Goal: Find contact information: Find contact information

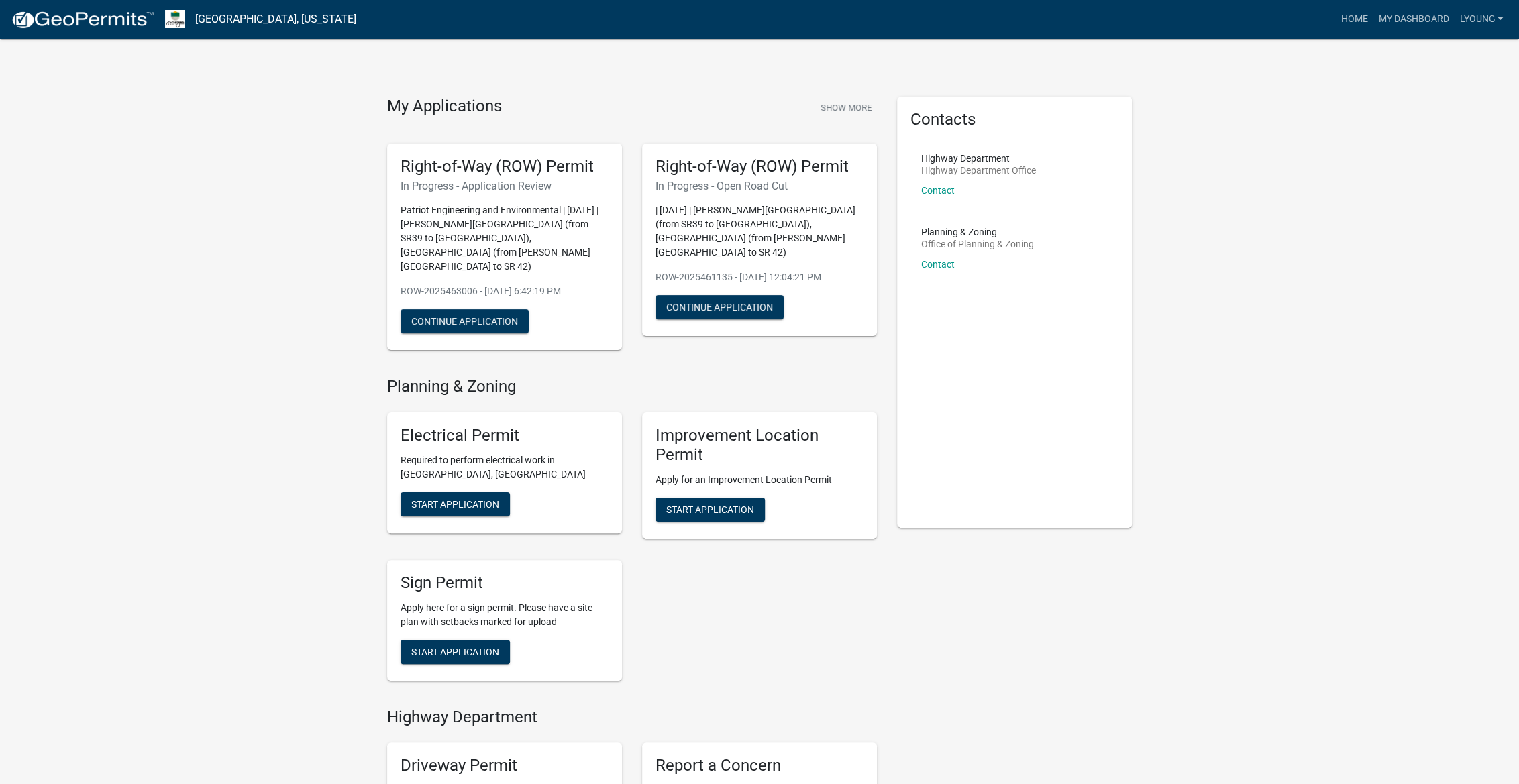
click at [955, 194] on p "Contact" at bounding box center [979, 190] width 115 height 9
click at [944, 190] on link "Contact" at bounding box center [938, 190] width 34 height 11
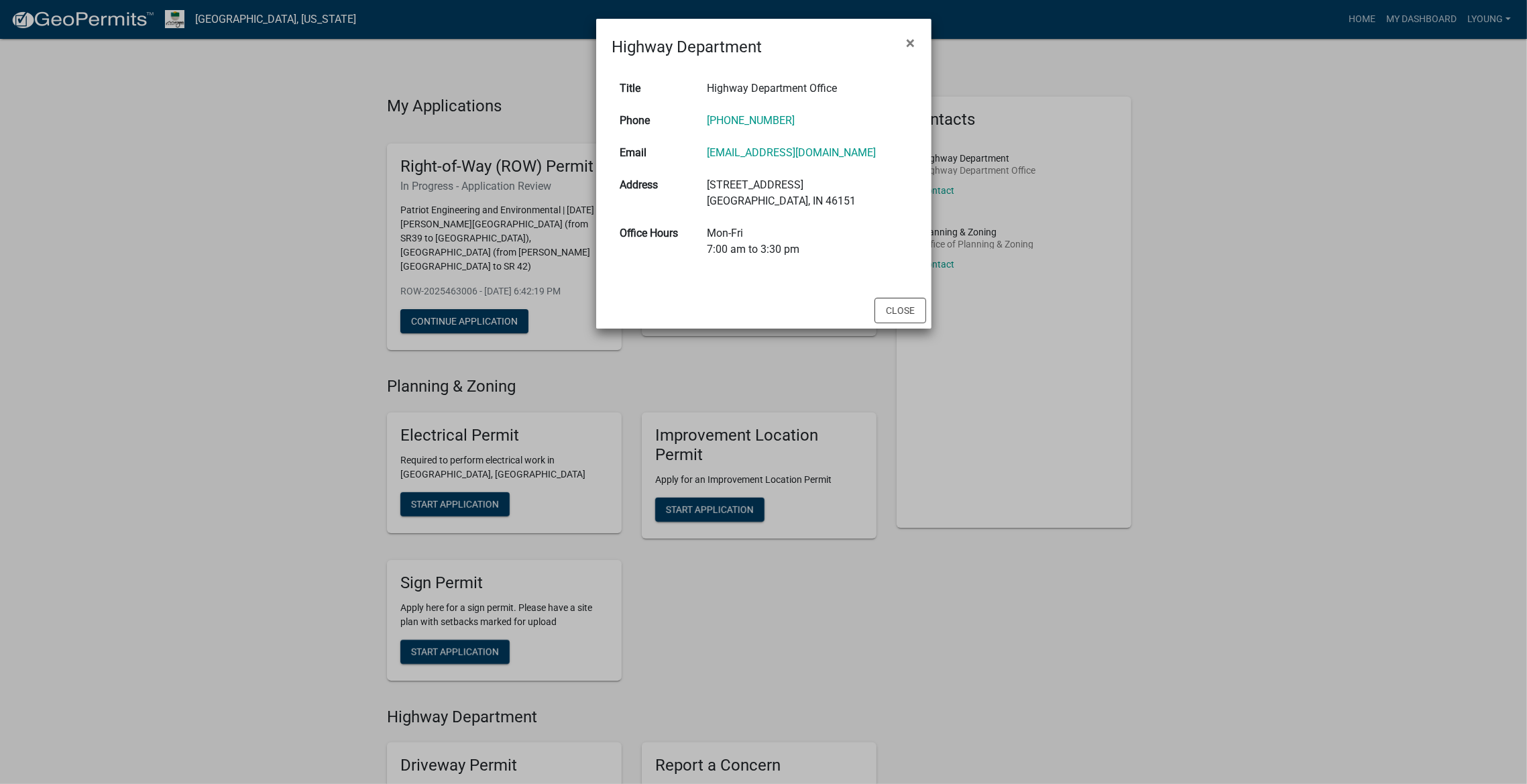
click at [84, 73] on ngb-modal-window "Highway Department × Title Highway Department Office Phone (317) 831-7989 Email…" at bounding box center [764, 392] width 1527 height 784
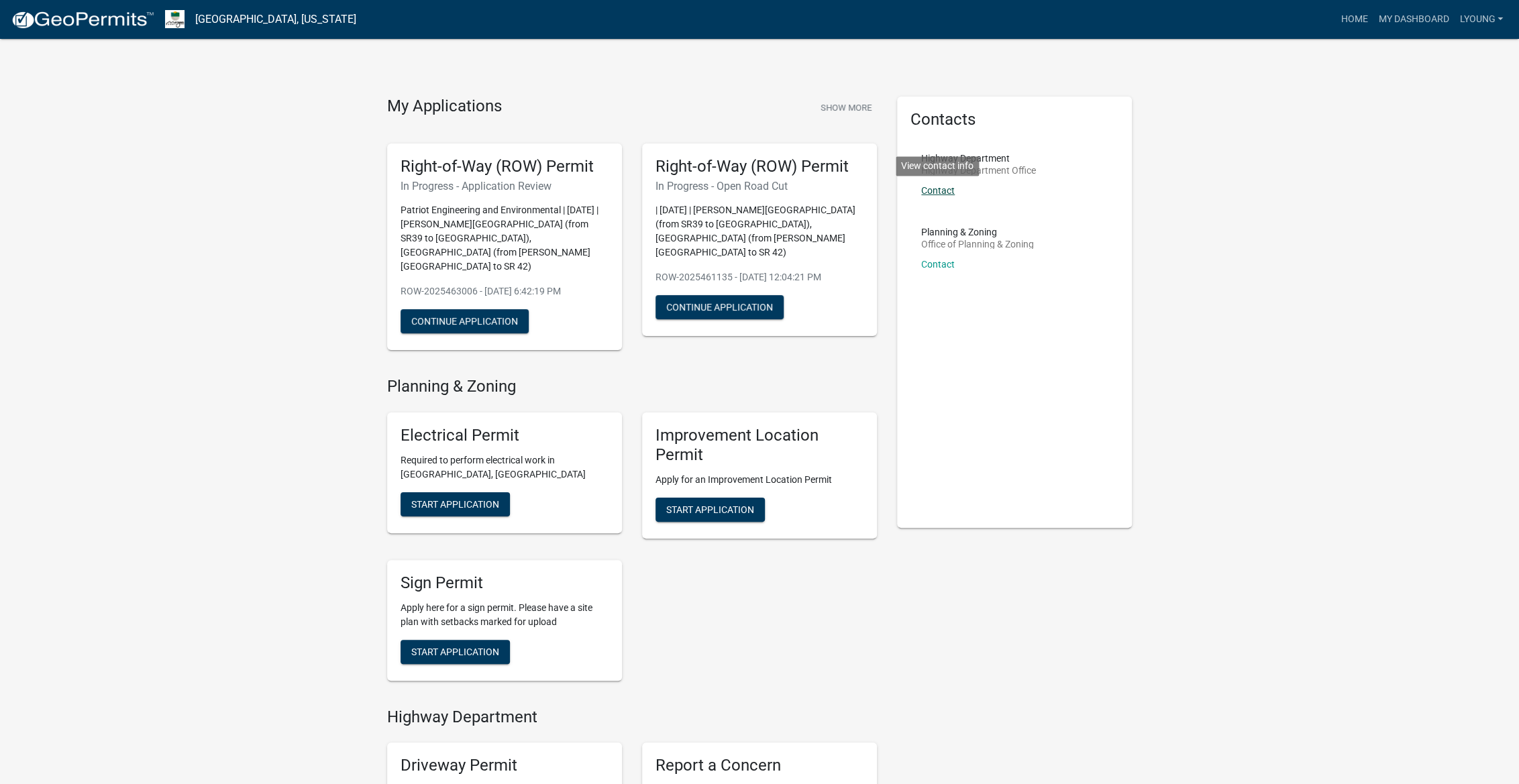
click at [946, 187] on link "Contact" at bounding box center [938, 190] width 34 height 11
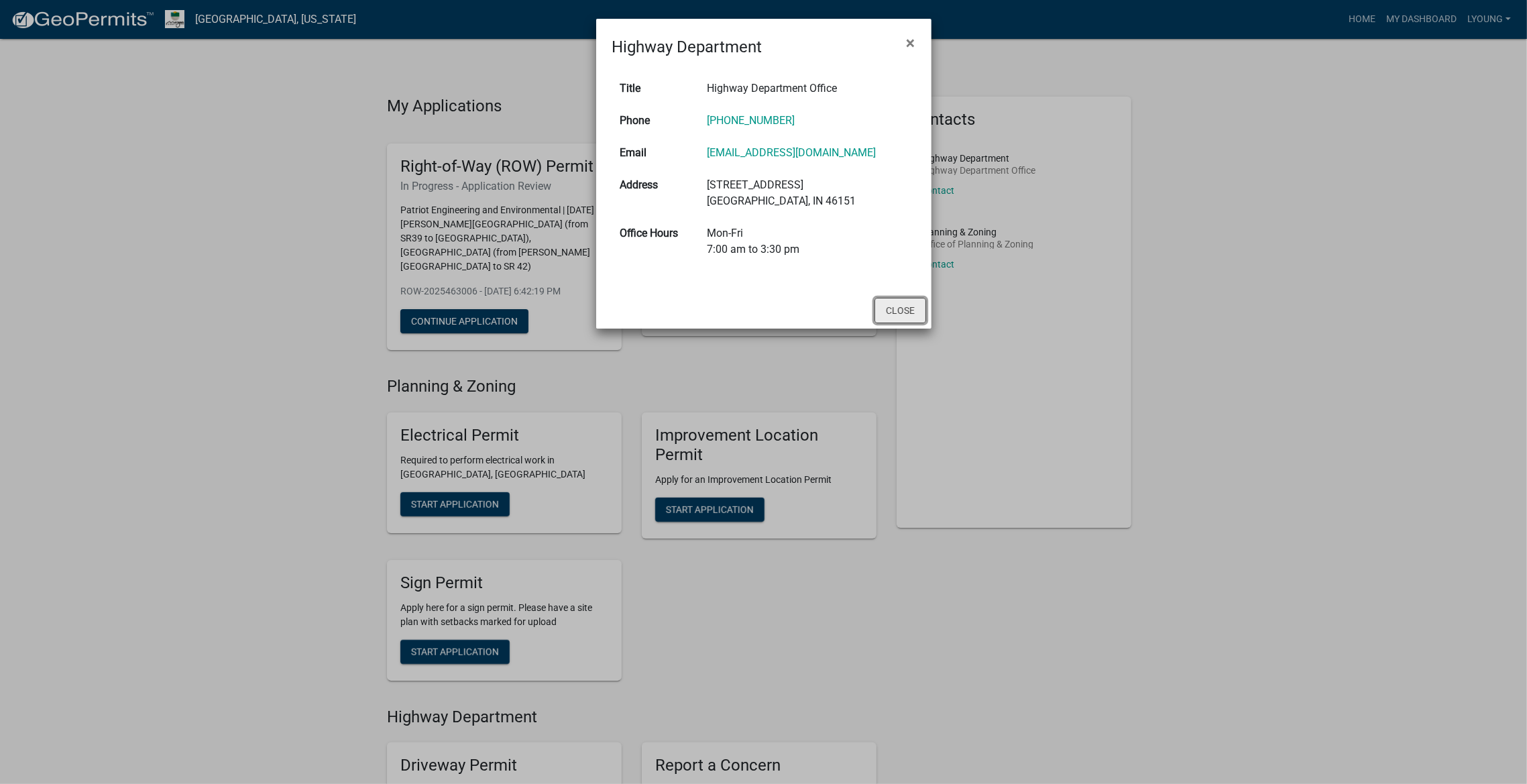
click at [899, 307] on button "Close" at bounding box center [900, 310] width 52 height 25
